Goal: Ask a question: Seek information or help from site administrators or community

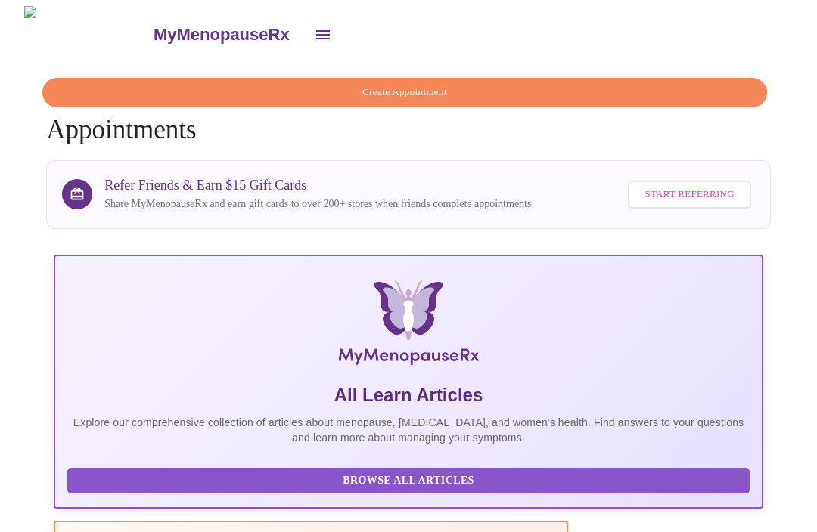
click at [314, 26] on icon "open drawer" at bounding box center [323, 35] width 18 height 18
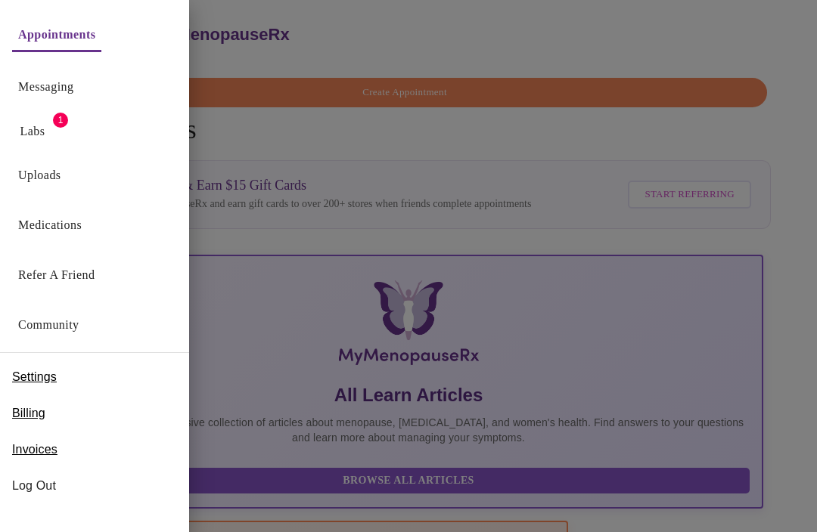
click at [45, 133] on link "Labs" at bounding box center [32, 131] width 25 height 21
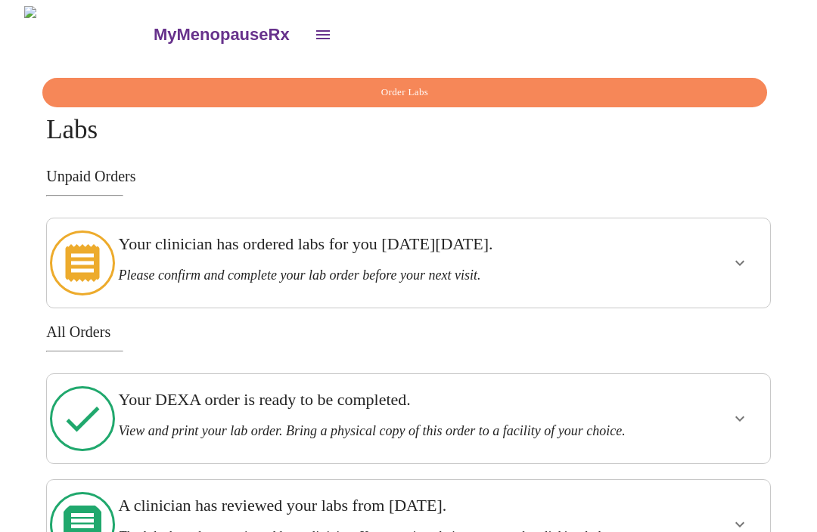
click at [412, 98] on button "Order Labs" at bounding box center [404, 92] width 724 height 29
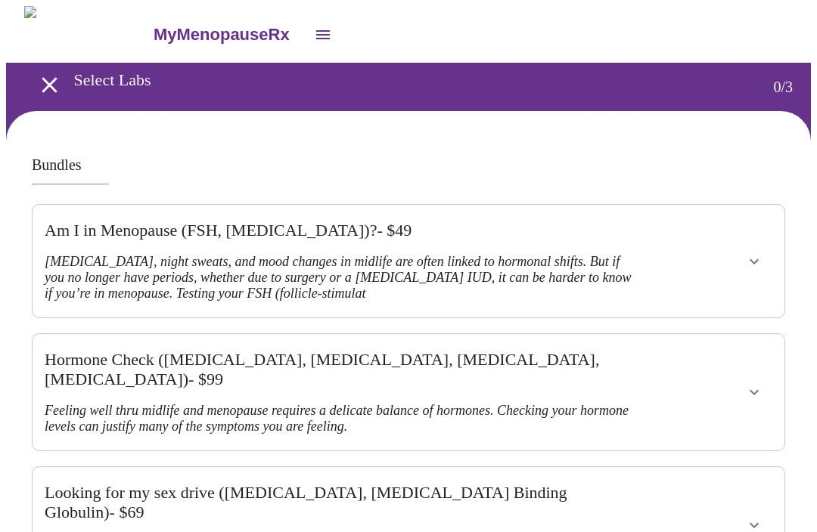
click at [314, 29] on icon "open drawer" at bounding box center [323, 35] width 18 height 18
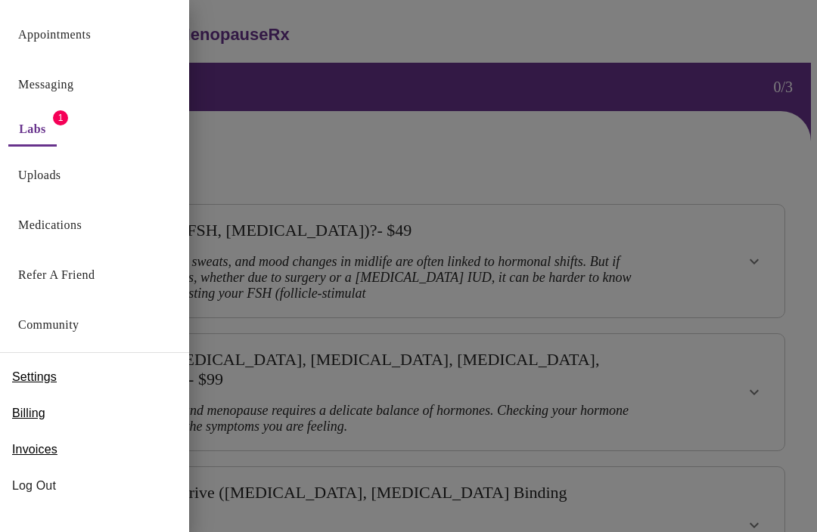
click at [73, 88] on link "Messaging" at bounding box center [45, 84] width 55 height 21
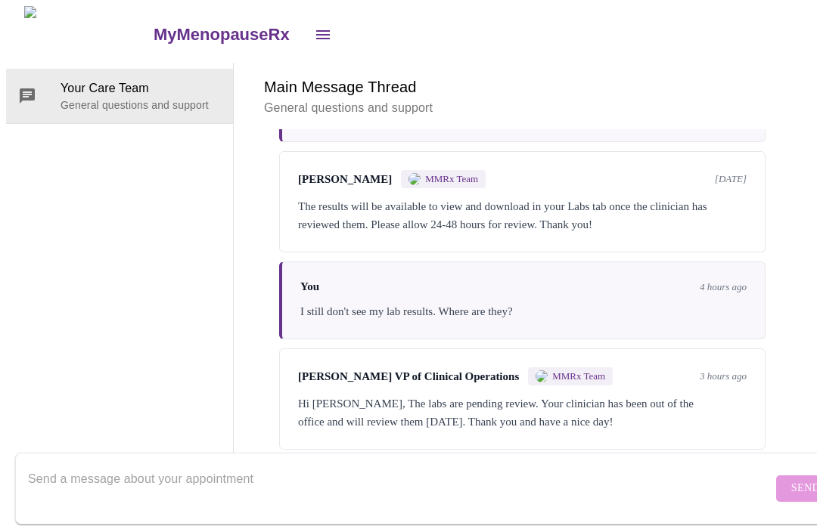
scroll to position [3402, 0]
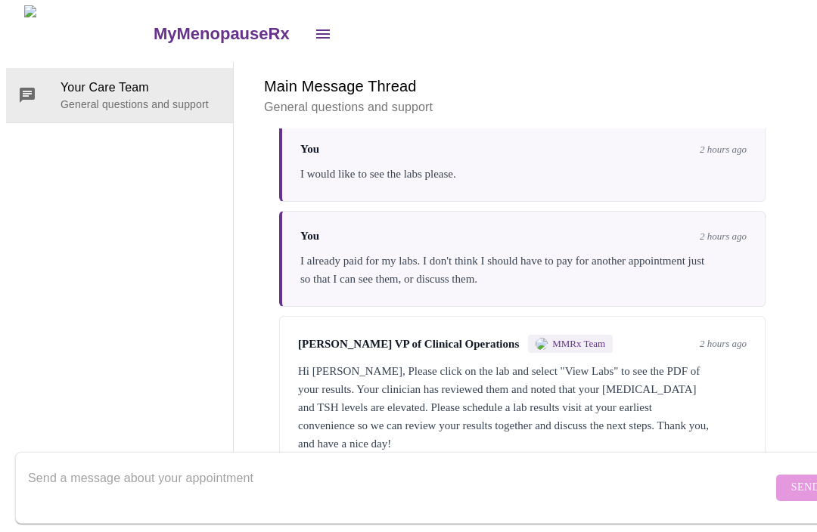
click at [91, 468] on textarea "Send a message about your appointment" at bounding box center [400, 488] width 744 height 48
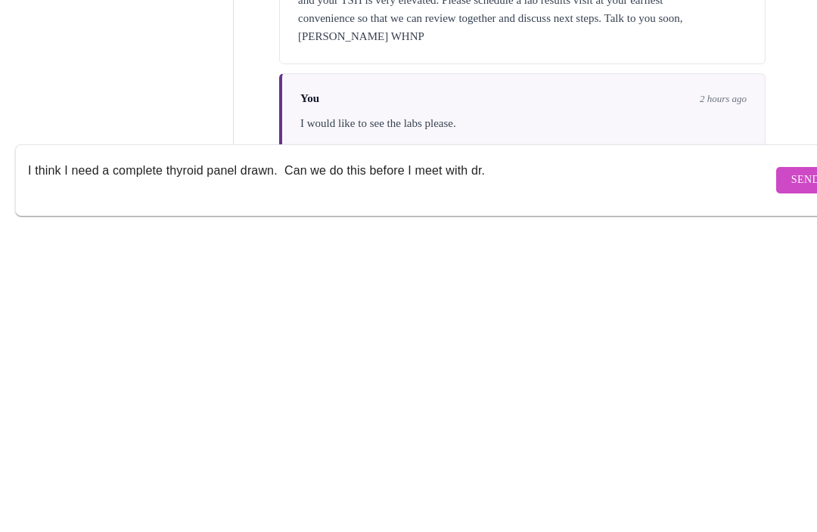
scroll to position [3064, 0]
click at [504, 464] on textarea "I think I need a complete thyroid panel drawn. Can we do this before I meet wit…" at bounding box center [400, 488] width 744 height 48
click at [584, 464] on textarea "I think I need a complete thyroid panel drawn. Can we do this before I meet wit…" at bounding box center [400, 488] width 744 height 48
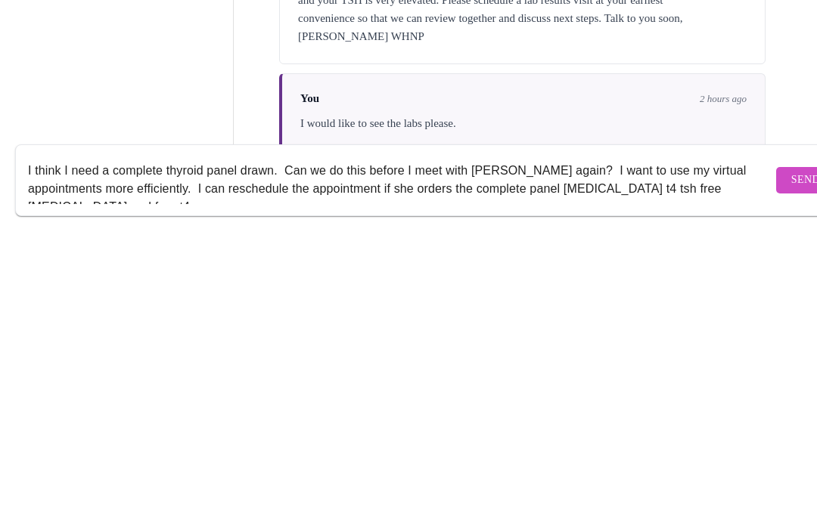
scroll to position [10, 0]
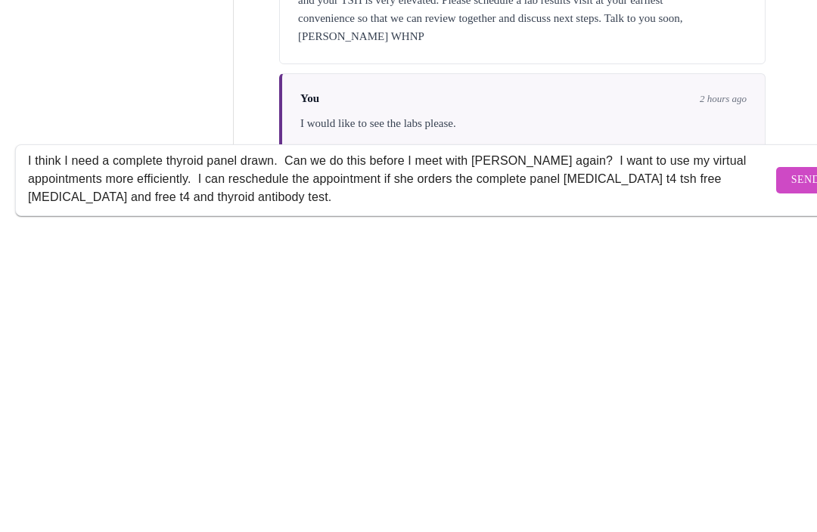
type textarea "I think I need a complete thyroid panel drawn. Can we do this before I meet wit…"
click at [763, 453] on form "I think I need a complete thyroid panel drawn. Can we do this before I meet wit…" at bounding box center [430, 489] width 830 height 72
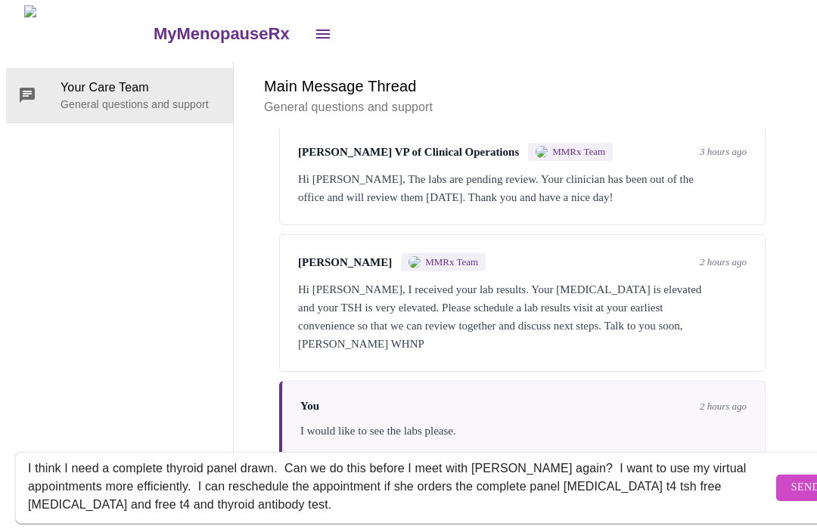
click at [776, 485] on button "Send" at bounding box center [805, 489] width 59 height 26
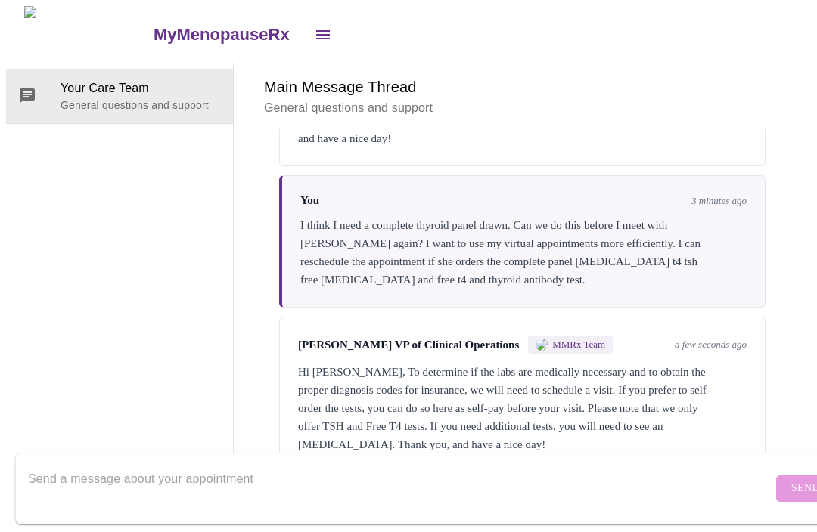
scroll to position [3714, 0]
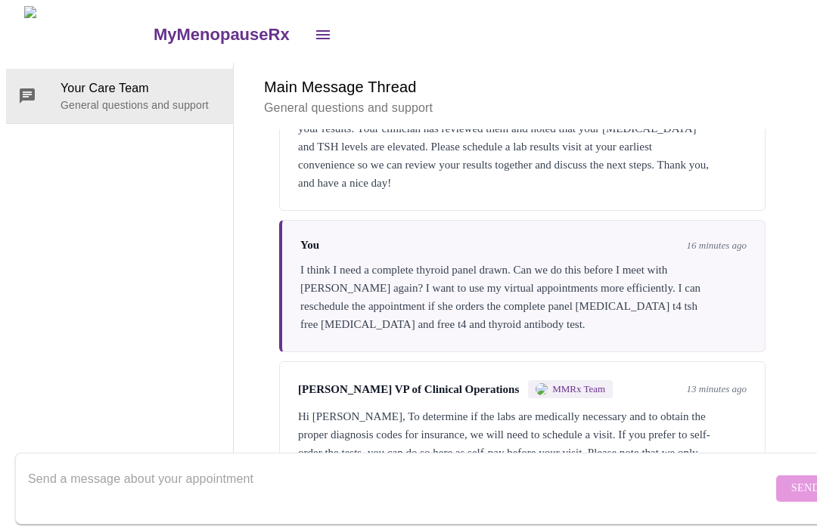
scroll to position [3714, 0]
